Goal: Register for event/course

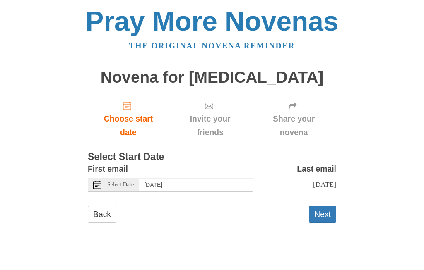
click at [323, 213] on button "Next" at bounding box center [322, 214] width 27 height 17
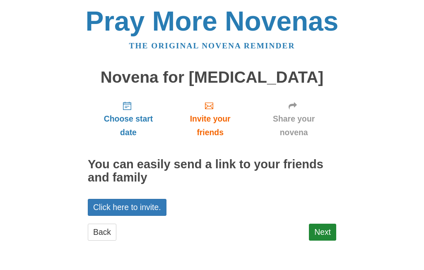
click at [319, 226] on link "Next" at bounding box center [322, 232] width 27 height 17
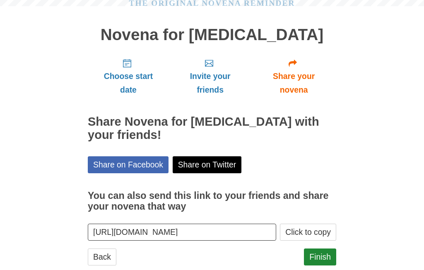
scroll to position [51, 0]
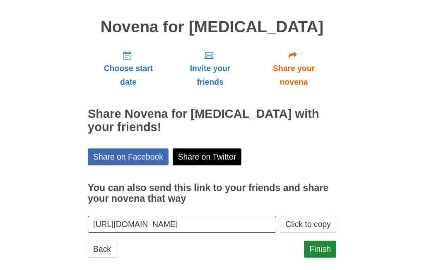
click at [321, 241] on link "Finish" at bounding box center [320, 249] width 32 height 17
